Goal: Task Accomplishment & Management: Complete application form

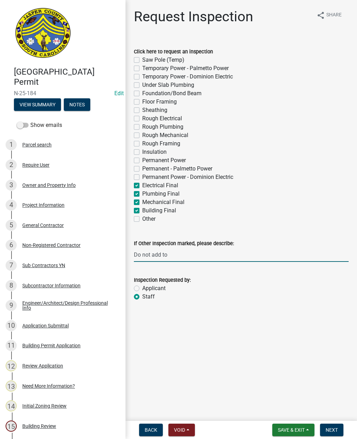
click at [186, 251] on input "Do not add to" at bounding box center [241, 255] width 215 height 14
click at [179, 251] on input "Do not add to" at bounding box center [241, 255] width 215 height 14
click at [177, 251] on input "Do not add to" at bounding box center [241, 255] width 215 height 14
click at [187, 261] on input "Do not add to" at bounding box center [241, 255] width 215 height 14
type input "Do not add to schedule"
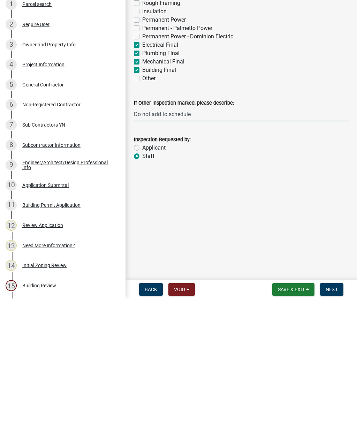
click at [330, 424] on button "Next" at bounding box center [331, 430] width 23 height 13
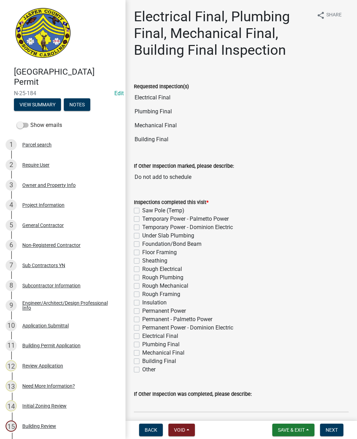
click at [142, 334] on label "Electrical Final" at bounding box center [160, 336] width 36 height 8
click at [142, 334] on input "Electrical Final" at bounding box center [144, 334] width 5 height 5
checkbox input "true"
checkbox input "false"
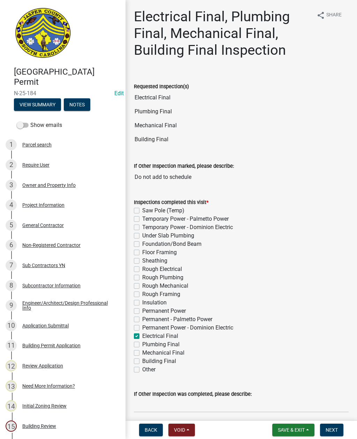
checkbox input "false"
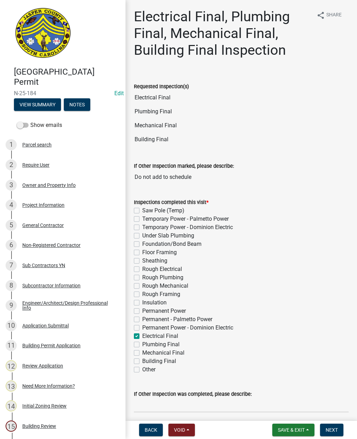
checkbox input "false"
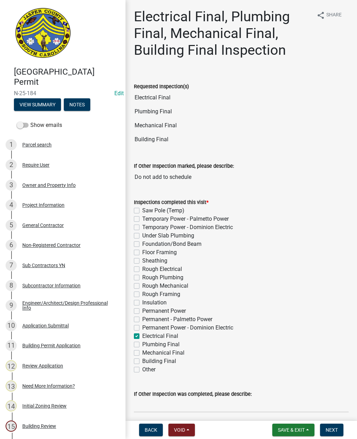
checkbox input "false"
checkbox input "true"
checkbox input "false"
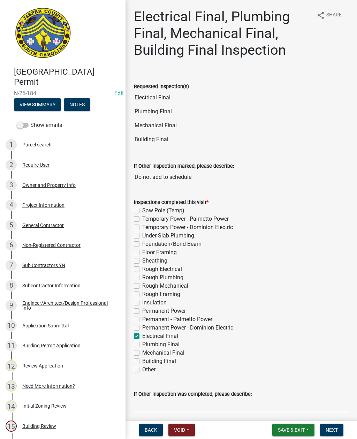
checkbox input "false"
click at [142, 344] on label "Plumbing Final" at bounding box center [160, 345] width 37 height 8
click at [142, 344] on input "Plumbing Final" at bounding box center [144, 343] width 5 height 5
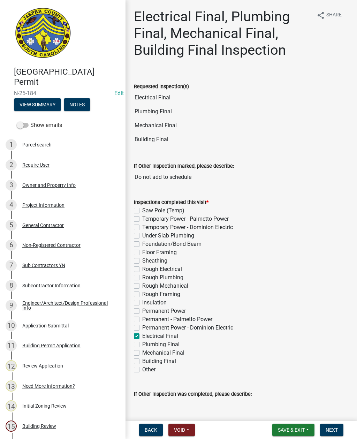
checkbox input "true"
checkbox input "false"
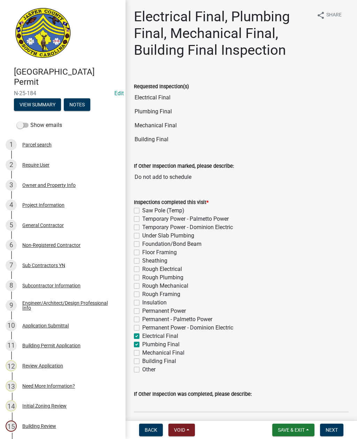
checkbox input "false"
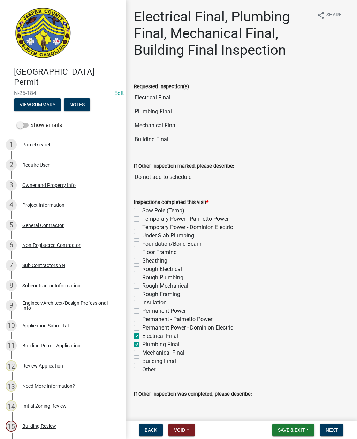
checkbox input "false"
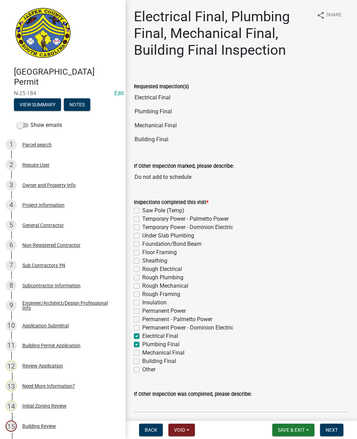
checkbox input "false"
checkbox input "true"
checkbox input "false"
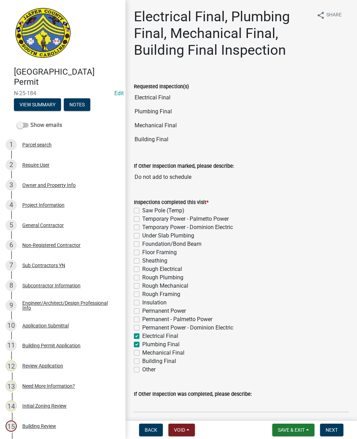
checkbox input "false"
click at [142, 356] on label "Mechanical Final" at bounding box center [163, 353] width 42 height 8
click at [142, 354] on input "Mechanical Final" at bounding box center [144, 351] width 5 height 5
checkbox input "true"
checkbox input "false"
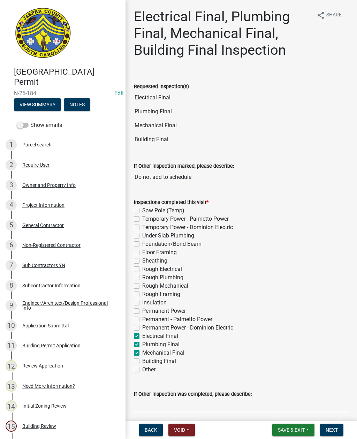
checkbox input "false"
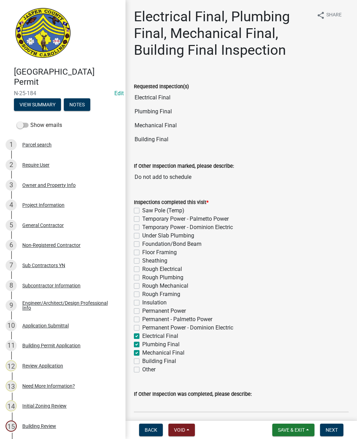
checkbox input "false"
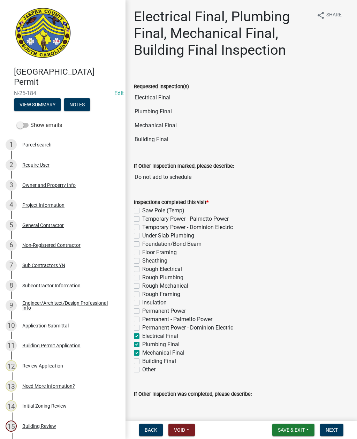
checkbox input "false"
checkbox input "true"
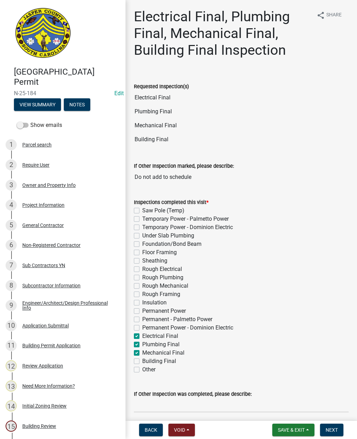
checkbox input "true"
checkbox input "false"
click at [142, 363] on label "Building Final" at bounding box center [159, 361] width 34 height 8
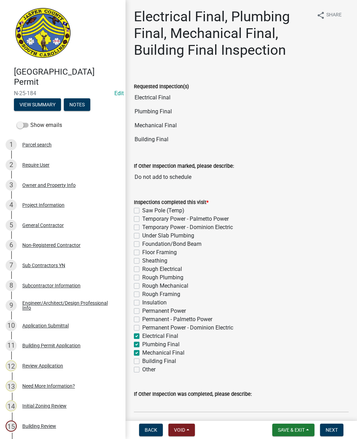
click at [142, 362] on input "Building Final" at bounding box center [144, 359] width 5 height 5
checkbox input "true"
checkbox input "false"
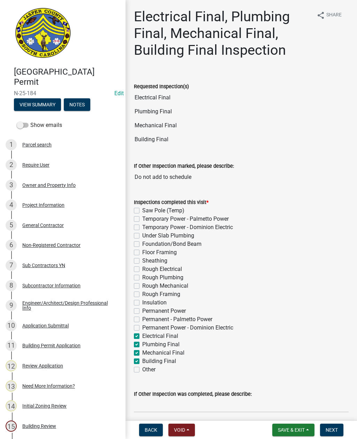
checkbox input "false"
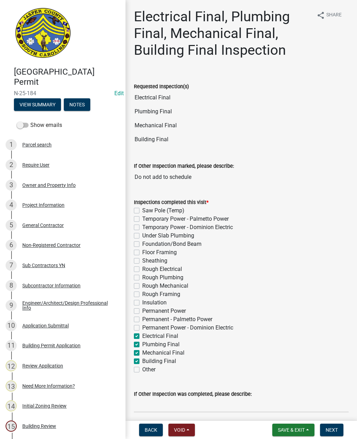
checkbox input "false"
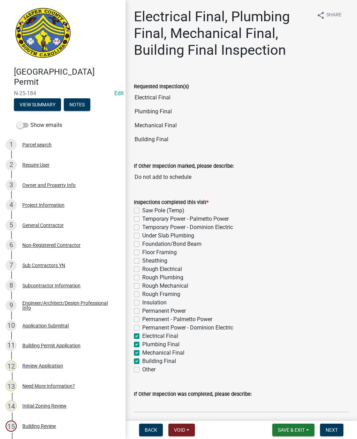
checkbox input "false"
checkbox input "true"
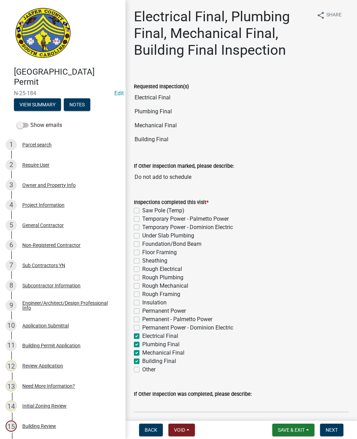
checkbox input "true"
checkbox input "false"
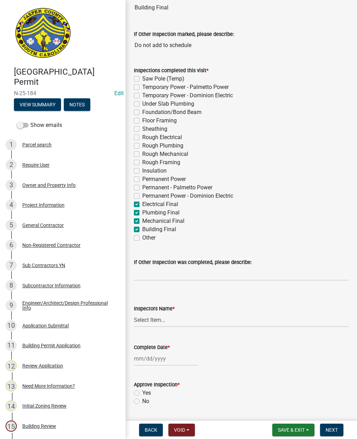
scroll to position [138, 0]
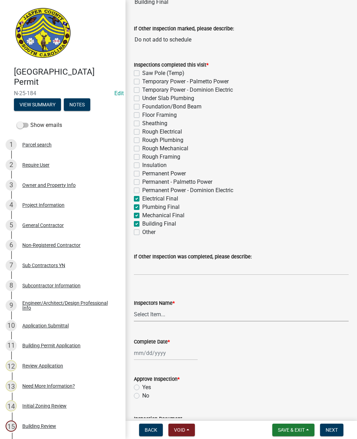
click at [158, 312] on select "Select Item... [EMAIL_ADDRESS][DOMAIN_NAME] ([PERSON_NAME] ) rcampbell ([PERSON…" at bounding box center [241, 315] width 215 height 14
select select "2d9ba1e5-2fdd-4b15-98d0-073dcbeb5880"
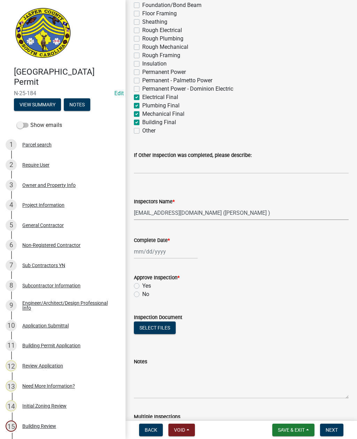
scroll to position [242, 0]
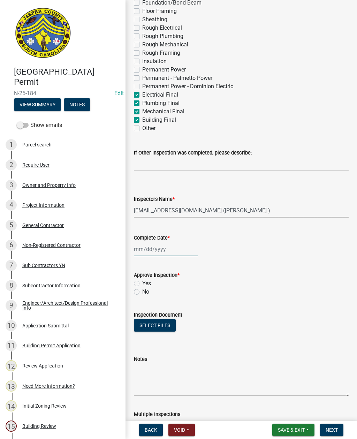
click at [151, 251] on div at bounding box center [166, 249] width 64 height 14
select select "9"
select select "2025"
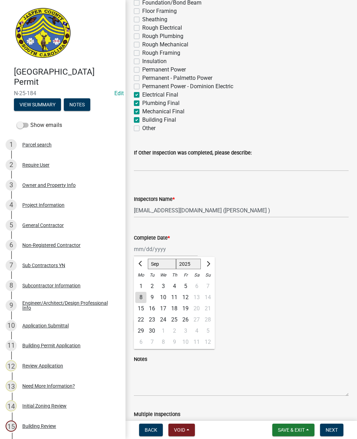
click at [136, 298] on div "8" at bounding box center [140, 297] width 11 height 11
type input "[DATE]"
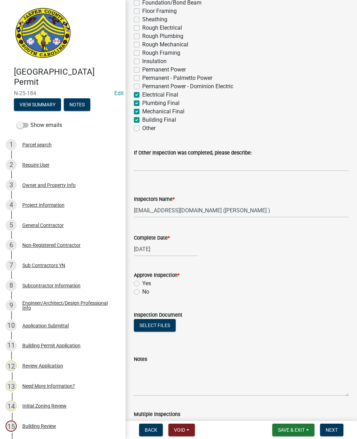
click at [142, 286] on label "Yes" at bounding box center [146, 284] width 9 height 8
click at [142, 284] on input "Yes" at bounding box center [144, 282] width 5 height 5
radio input "true"
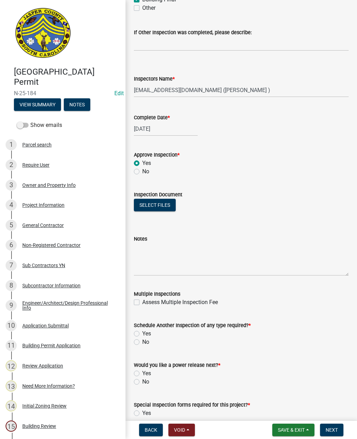
scroll to position [364, 0]
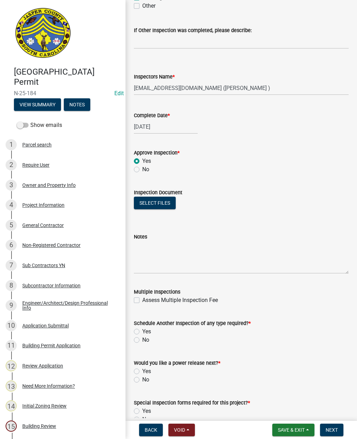
click at [142, 342] on label "No" at bounding box center [145, 340] width 7 height 8
click at [142, 341] on input "No" at bounding box center [144, 338] width 5 height 5
radio input "true"
click at [142, 380] on label "No" at bounding box center [145, 380] width 7 height 8
click at [142, 380] on input "No" at bounding box center [144, 378] width 5 height 5
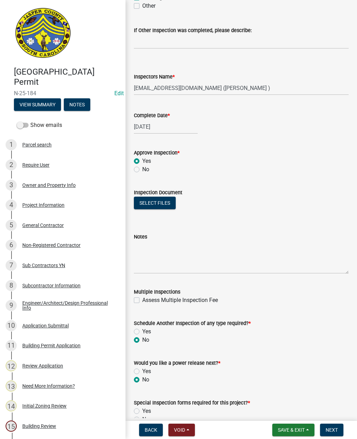
radio input "true"
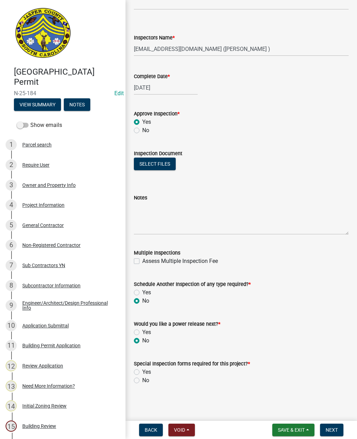
scroll to position [403, 0]
click at [134, 384] on div "No" at bounding box center [241, 381] width 215 height 8
click at [142, 382] on label "No" at bounding box center [145, 381] width 7 height 8
click at [142, 381] on input "No" at bounding box center [144, 379] width 5 height 5
radio input "true"
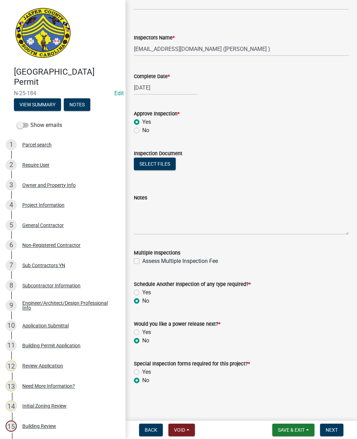
click at [333, 427] on button "Next" at bounding box center [331, 430] width 23 height 13
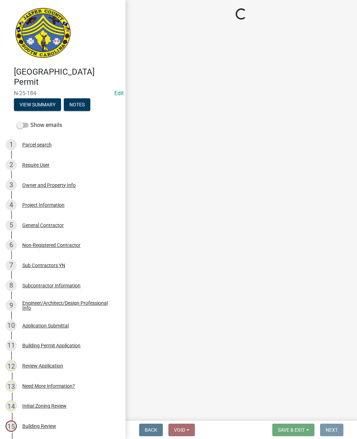
scroll to position [0, 0]
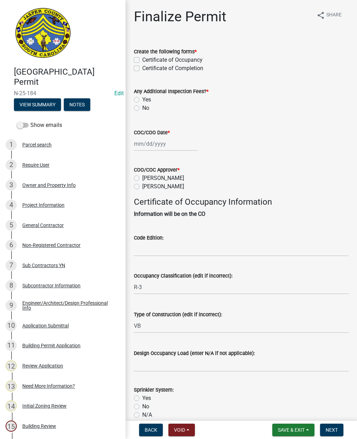
click at [142, 60] on label "Certificate of Occupancy" at bounding box center [172, 60] width 60 height 8
click at [142, 60] on input "Certificate of Occupancy" at bounding box center [144, 58] width 5 height 5
checkbox input "true"
checkbox input "false"
click at [142, 111] on label "No" at bounding box center [145, 108] width 7 height 8
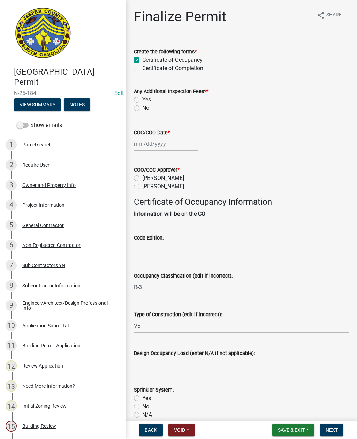
click at [142, 109] on input "No" at bounding box center [144, 106] width 5 height 5
radio input "true"
click at [154, 145] on div at bounding box center [166, 144] width 64 height 14
select select "9"
select select "2025"
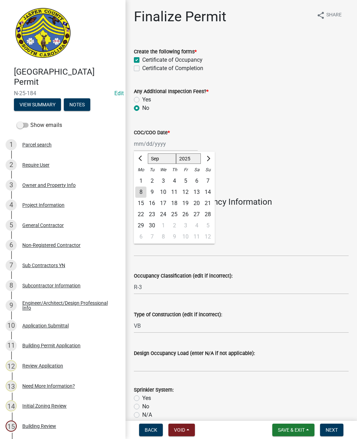
click at [137, 196] on div "8" at bounding box center [140, 192] width 11 height 11
type input "[DATE]"
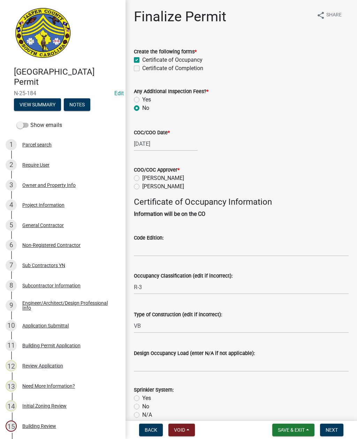
click at [142, 187] on label "[PERSON_NAME]" at bounding box center [163, 187] width 42 height 8
click at [142, 187] on input "[PERSON_NAME]" at bounding box center [144, 185] width 5 height 5
radio input "true"
click at [177, 250] on input "Code Edition:" at bounding box center [241, 249] width 215 height 14
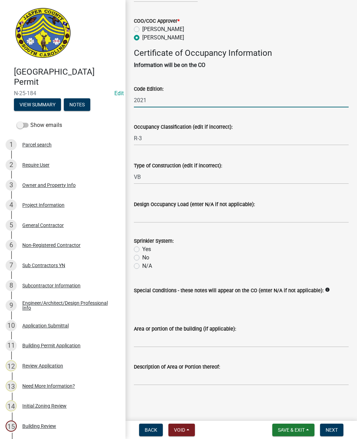
scroll to position [157, 0]
type input "2021"
click at [136, 254] on div "No" at bounding box center [241, 258] width 215 height 8
click at [143, 254] on label "No" at bounding box center [145, 258] width 7 height 8
click at [143, 254] on input "No" at bounding box center [144, 256] width 5 height 5
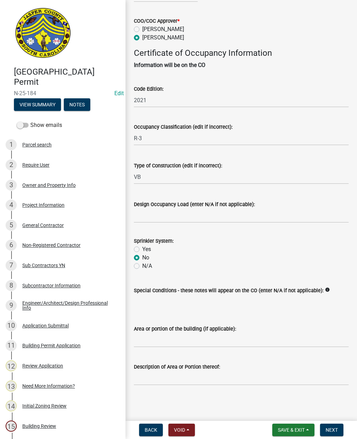
radio input "true"
click at [164, 209] on input "Design Occupancy Load (enter N/A if not applicable):" at bounding box center [241, 216] width 215 height 14
type input "NA"
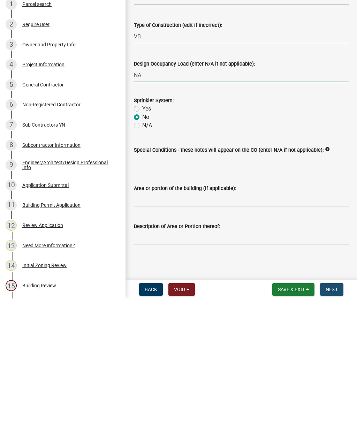
click at [335, 424] on button "Next" at bounding box center [331, 430] width 23 height 13
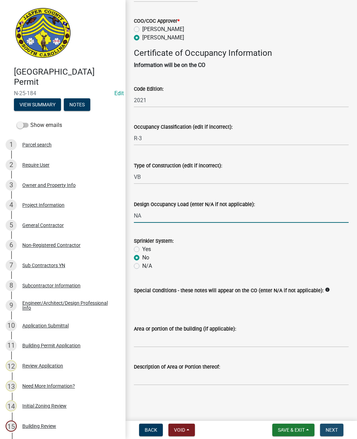
scroll to position [0, 0]
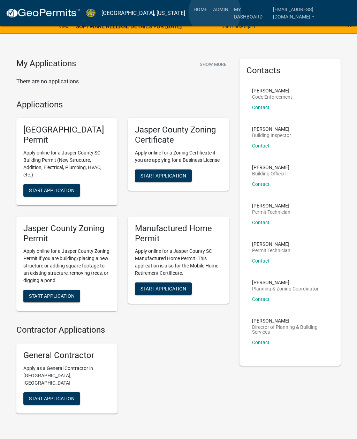
click at [215, 13] on link "Admin" at bounding box center [220, 9] width 21 height 13
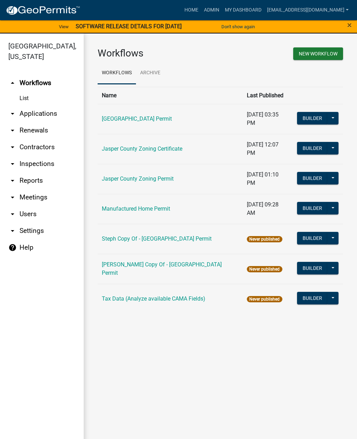
click at [50, 116] on link "arrow_drop_down Applications" at bounding box center [42, 113] width 84 height 17
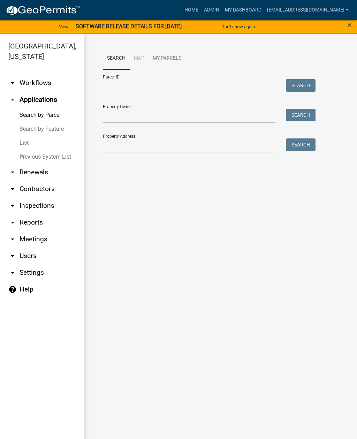
click at [29, 145] on link "List" at bounding box center [42, 143] width 84 height 14
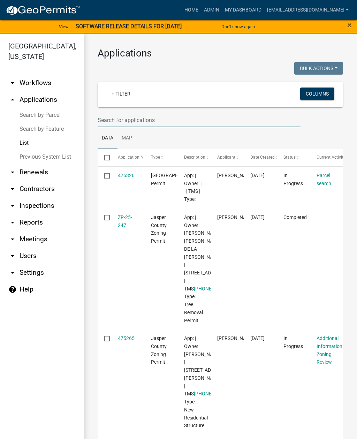
click at [174, 119] on input "text" at bounding box center [199, 120] width 203 height 14
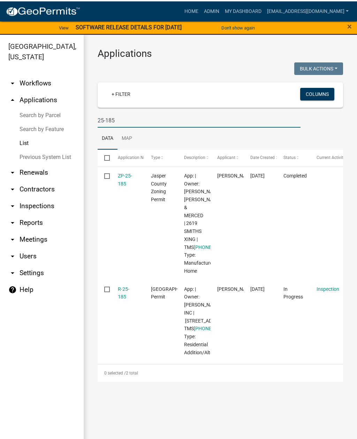
scroll to position [8, 0]
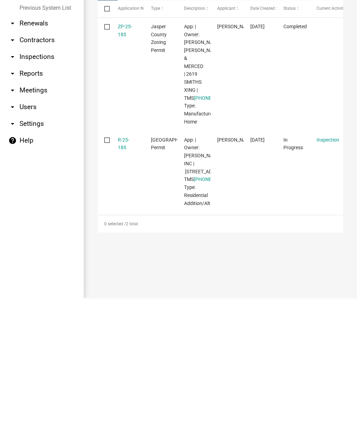
type input "25-185"
click at [129, 278] on link "R-25-185" at bounding box center [124, 285] width 12 height 14
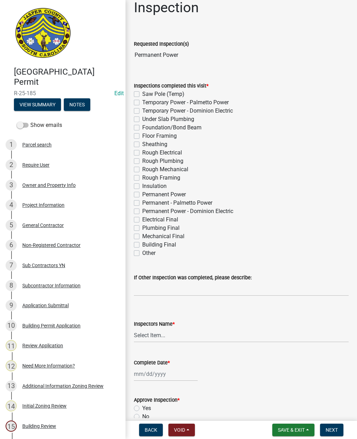
scroll to position [27, 0]
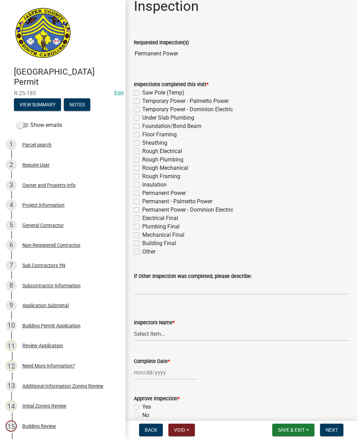
click at [142, 220] on label "Electrical Final" at bounding box center [160, 218] width 36 height 8
click at [142, 219] on input "Electrical Final" at bounding box center [144, 216] width 5 height 5
checkbox input "true"
checkbox input "false"
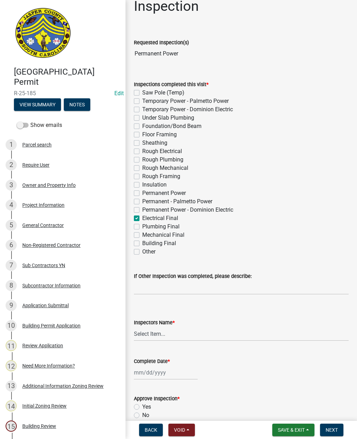
checkbox input "false"
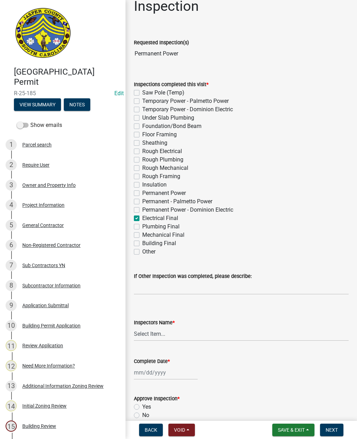
checkbox input "false"
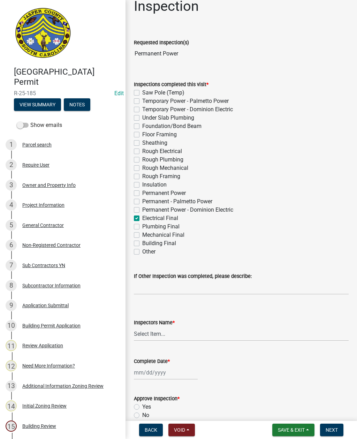
checkbox input "false"
checkbox input "true"
checkbox input "false"
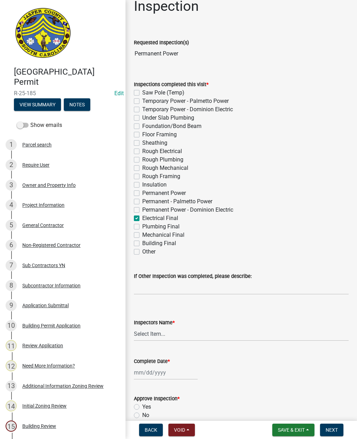
checkbox input "false"
click at [142, 245] on label "Building Final" at bounding box center [159, 243] width 34 height 8
click at [142, 244] on input "Building Final" at bounding box center [144, 241] width 5 height 5
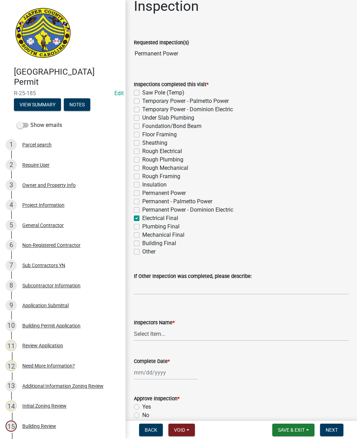
checkbox input "true"
checkbox input "false"
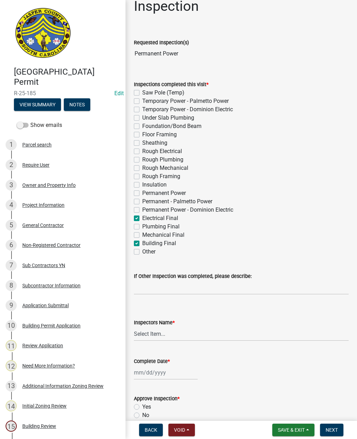
checkbox input "false"
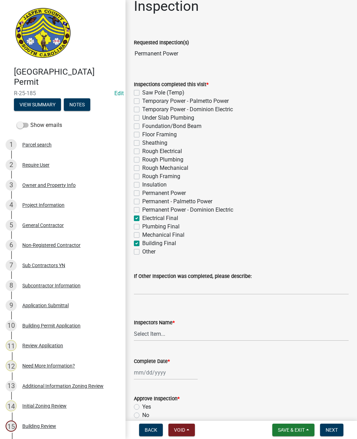
checkbox input "false"
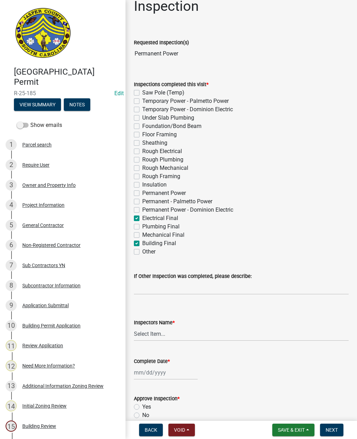
checkbox input "false"
checkbox input "true"
checkbox input "false"
checkbox input "true"
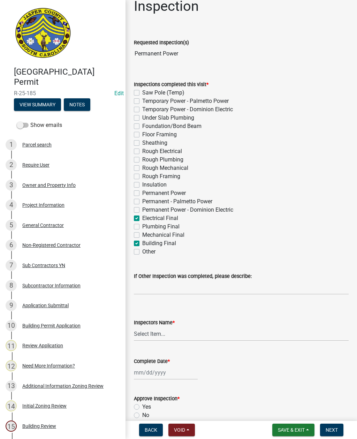
checkbox input "false"
click at [154, 335] on select "Select Item... [EMAIL_ADDRESS][DOMAIN_NAME] ([PERSON_NAME] ) rcampbell ([PERSON…" at bounding box center [241, 334] width 215 height 14
select select "2d9ba1e5-2fdd-4b15-98d0-073dcbeb5880"
click at [154, 374] on div at bounding box center [166, 373] width 64 height 14
select select "9"
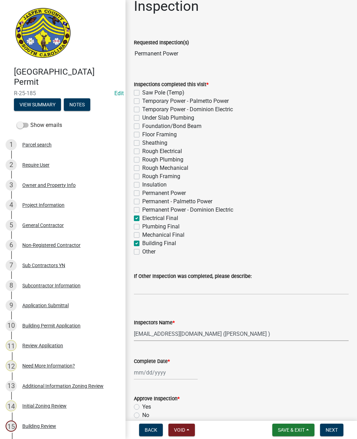
select select "2025"
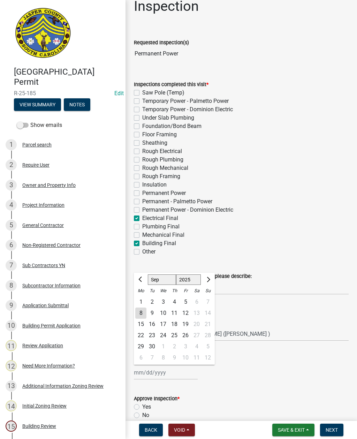
click at [141, 312] on div "8" at bounding box center [140, 313] width 11 height 11
type input "[DATE]"
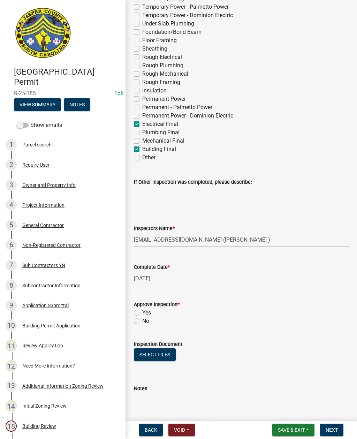
scroll to position [122, 0]
click at [142, 312] on label "Yes" at bounding box center [146, 313] width 9 height 8
click at [142, 312] on input "Yes" at bounding box center [144, 311] width 5 height 5
radio input "true"
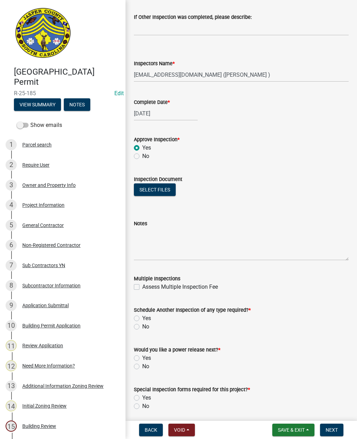
scroll to position [287, 0]
click at [142, 327] on label "No" at bounding box center [145, 327] width 7 height 8
click at [142, 327] on input "No" at bounding box center [144, 325] width 5 height 5
radio input "true"
click at [142, 366] on label "No" at bounding box center [145, 367] width 7 height 8
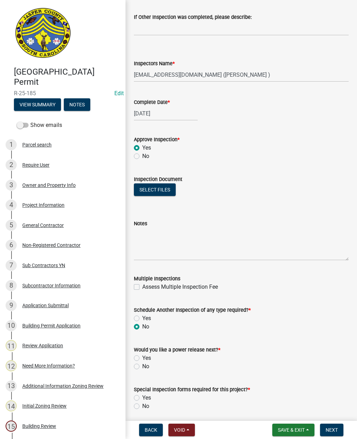
click at [142, 366] on input "No" at bounding box center [144, 365] width 5 height 5
radio input "true"
click at [142, 408] on label "No" at bounding box center [145, 406] width 7 height 8
click at [142, 407] on input "No" at bounding box center [144, 404] width 5 height 5
radio input "true"
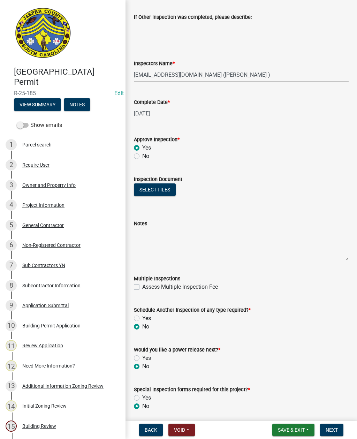
click at [333, 429] on span "Next" at bounding box center [332, 431] width 12 height 6
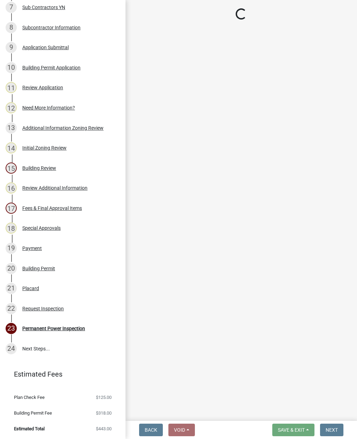
scroll to position [258, 0]
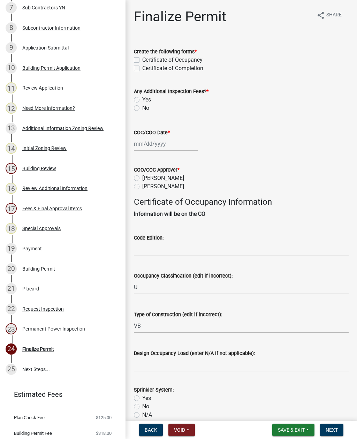
click at [142, 59] on label "Certificate of Occupancy" at bounding box center [172, 60] width 60 height 8
click at [142, 59] on input "Certificate of Occupancy" at bounding box center [144, 58] width 5 height 5
checkbox input "true"
checkbox input "false"
click at [142, 110] on label "No" at bounding box center [145, 108] width 7 height 8
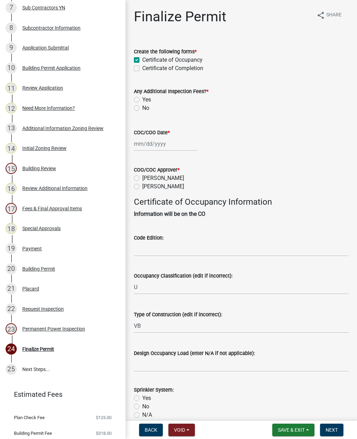
click at [142, 109] on input "No" at bounding box center [144, 106] width 5 height 5
radio input "true"
click at [161, 147] on div at bounding box center [166, 144] width 64 height 14
select select "9"
select select "2025"
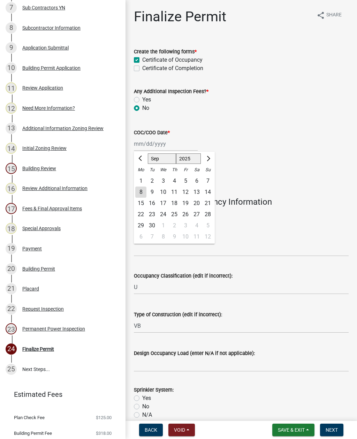
click at [143, 194] on div "8" at bounding box center [140, 192] width 11 height 11
type input "[DATE]"
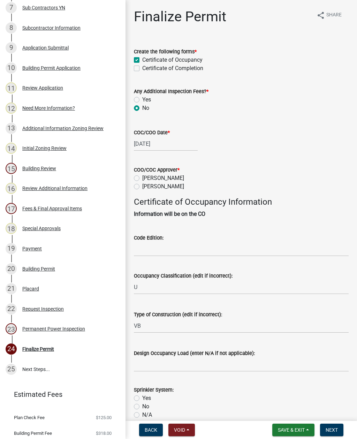
click at [142, 187] on label "[PERSON_NAME]" at bounding box center [163, 187] width 42 height 8
click at [142, 187] on input "[PERSON_NAME]" at bounding box center [144, 185] width 5 height 5
radio input "true"
click at [166, 247] on input "Code Edition:" at bounding box center [241, 249] width 215 height 14
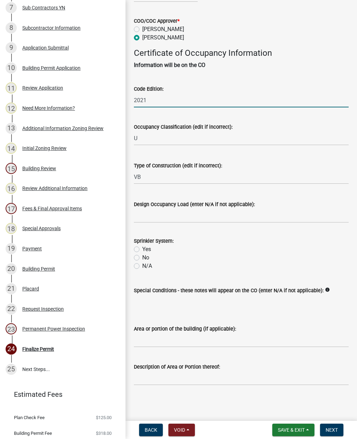
scroll to position [157, 0]
type input "2021"
click at [142, 254] on label "No" at bounding box center [145, 258] width 7 height 8
click at [142, 254] on input "No" at bounding box center [144, 256] width 5 height 5
radio input "true"
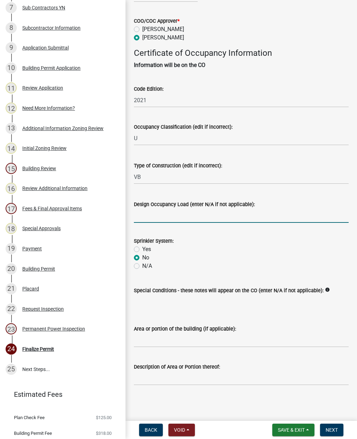
click at [179, 209] on input "Design Occupancy Load (enter N/A if not applicable):" at bounding box center [241, 216] width 215 height 14
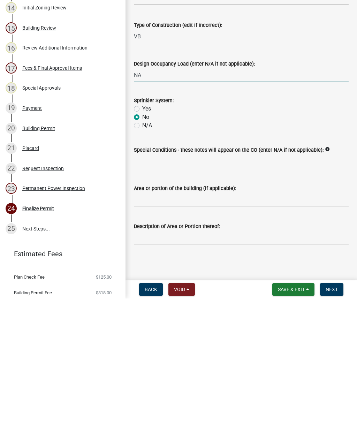
type input "NA"
click at [205, 371] on input "Description of Area or Portion thereof:" at bounding box center [241, 378] width 215 height 14
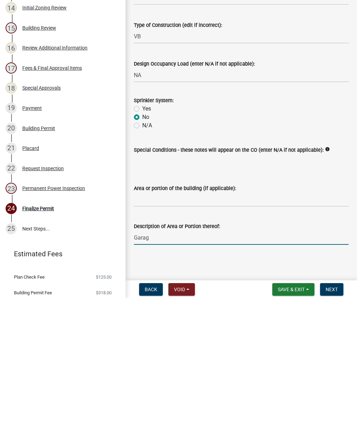
type input "Garage"
click at [331, 428] on span "Next" at bounding box center [332, 431] width 12 height 6
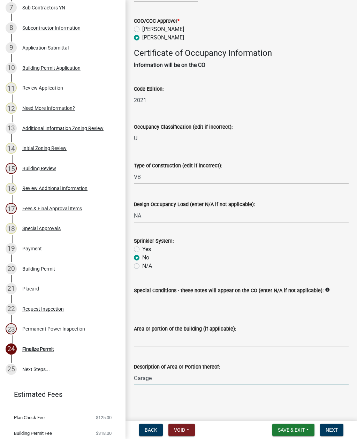
scroll to position [0, 0]
